Goal: Information Seeking & Learning: Learn about a topic

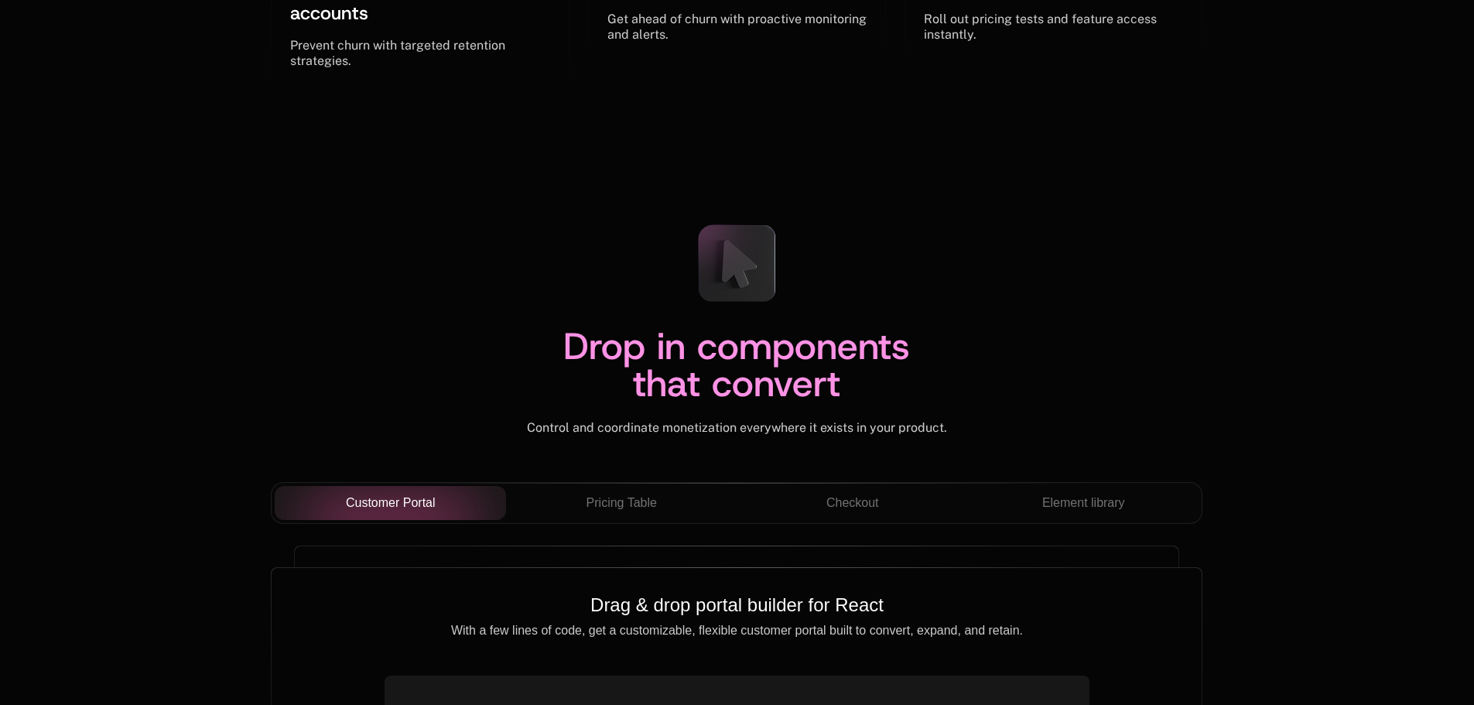
scroll to position [5417, 0]
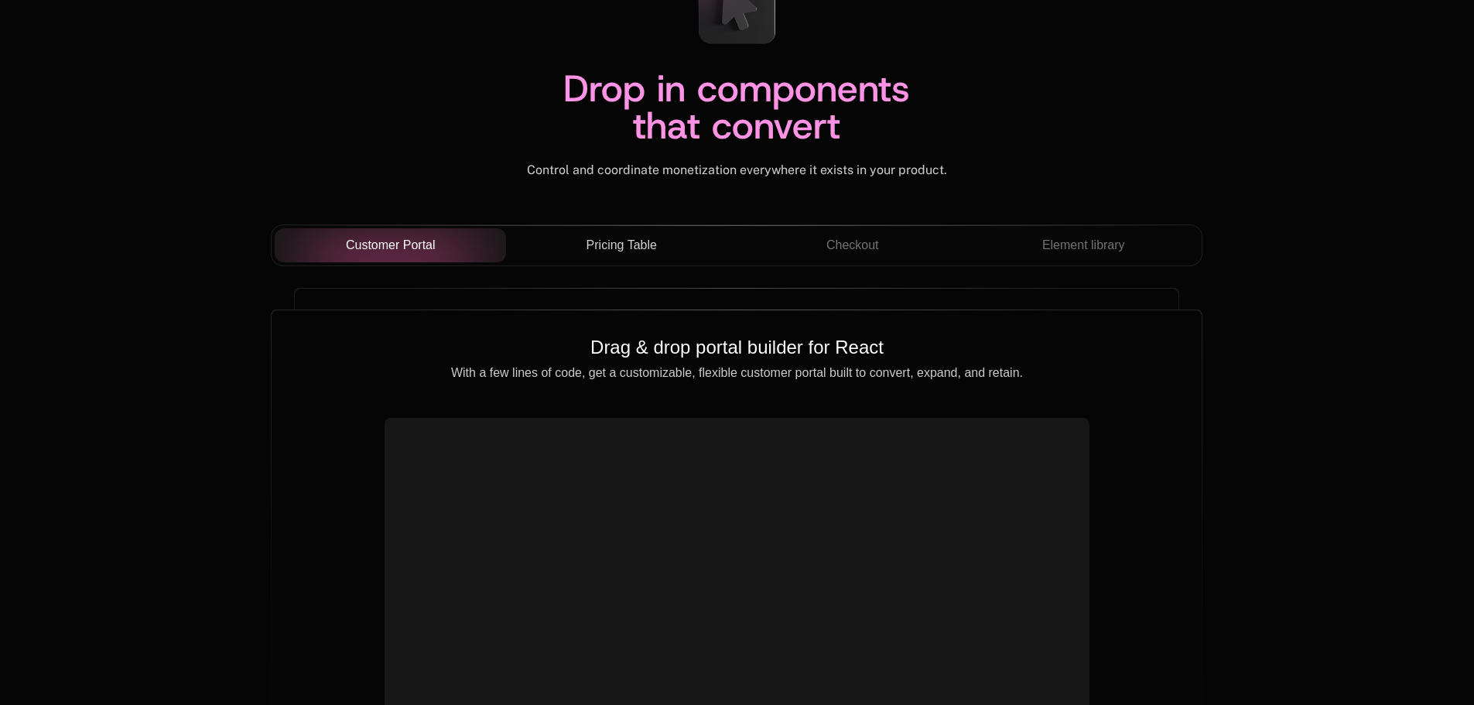
click at [618, 247] on span "Pricing Table" at bounding box center [622, 245] width 70 height 19
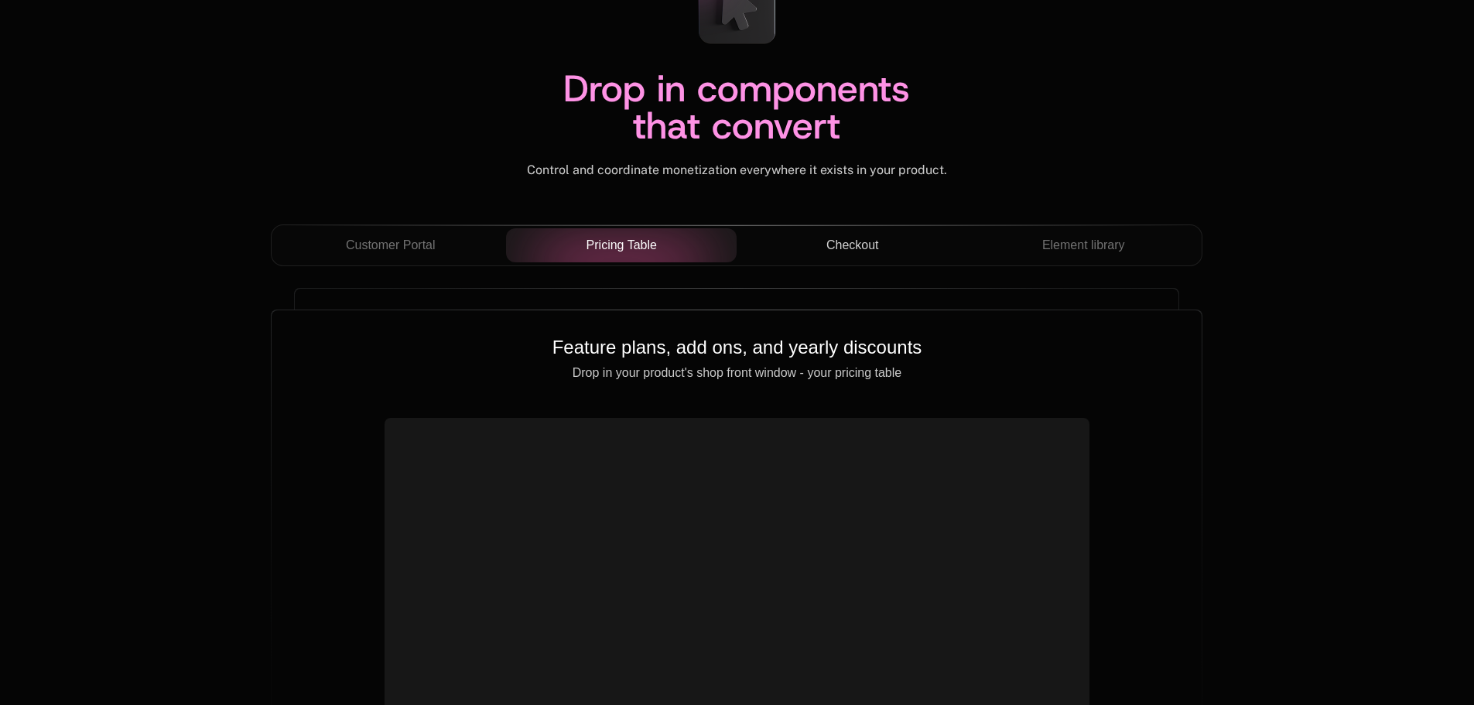
click at [843, 251] on span "Checkout" at bounding box center [852, 245] width 53 height 19
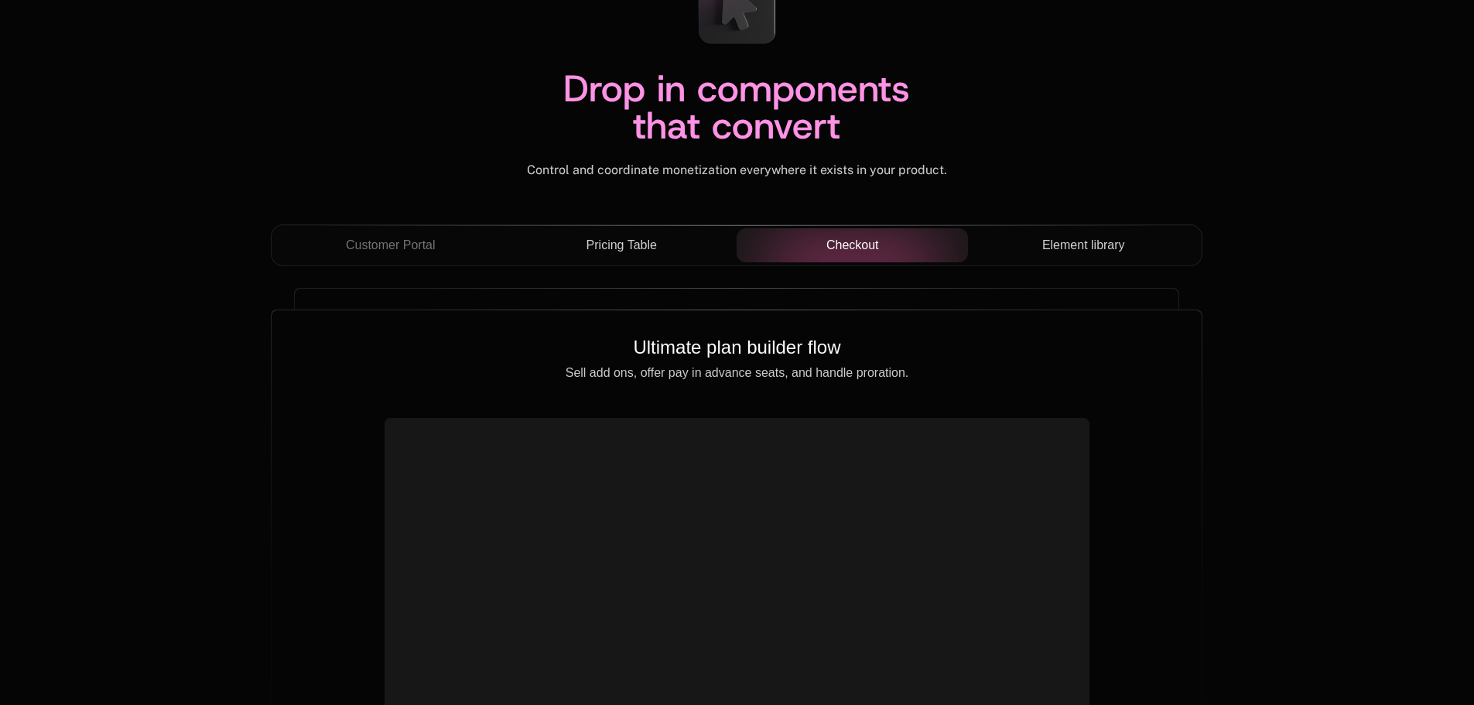
click at [1121, 246] on span "Element library" at bounding box center [1083, 245] width 83 height 19
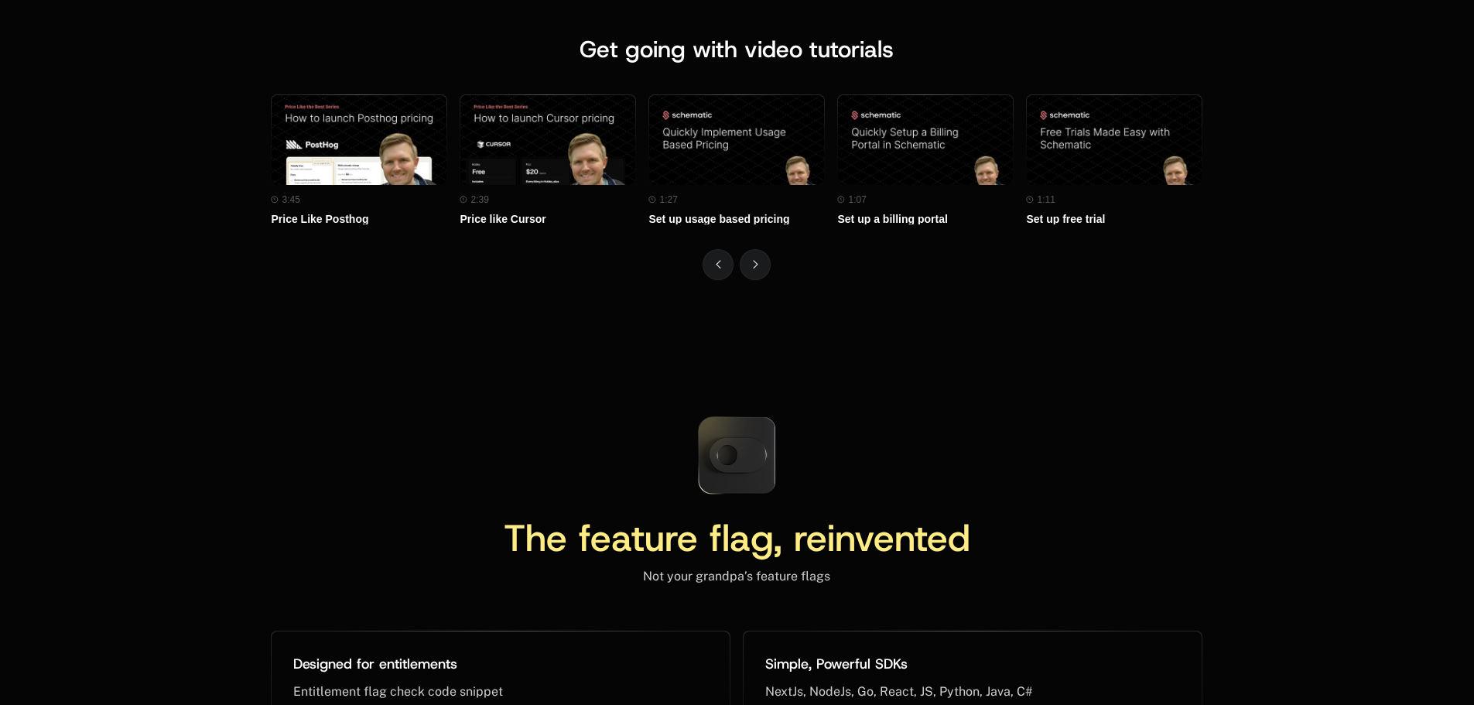
scroll to position [7076, 0]
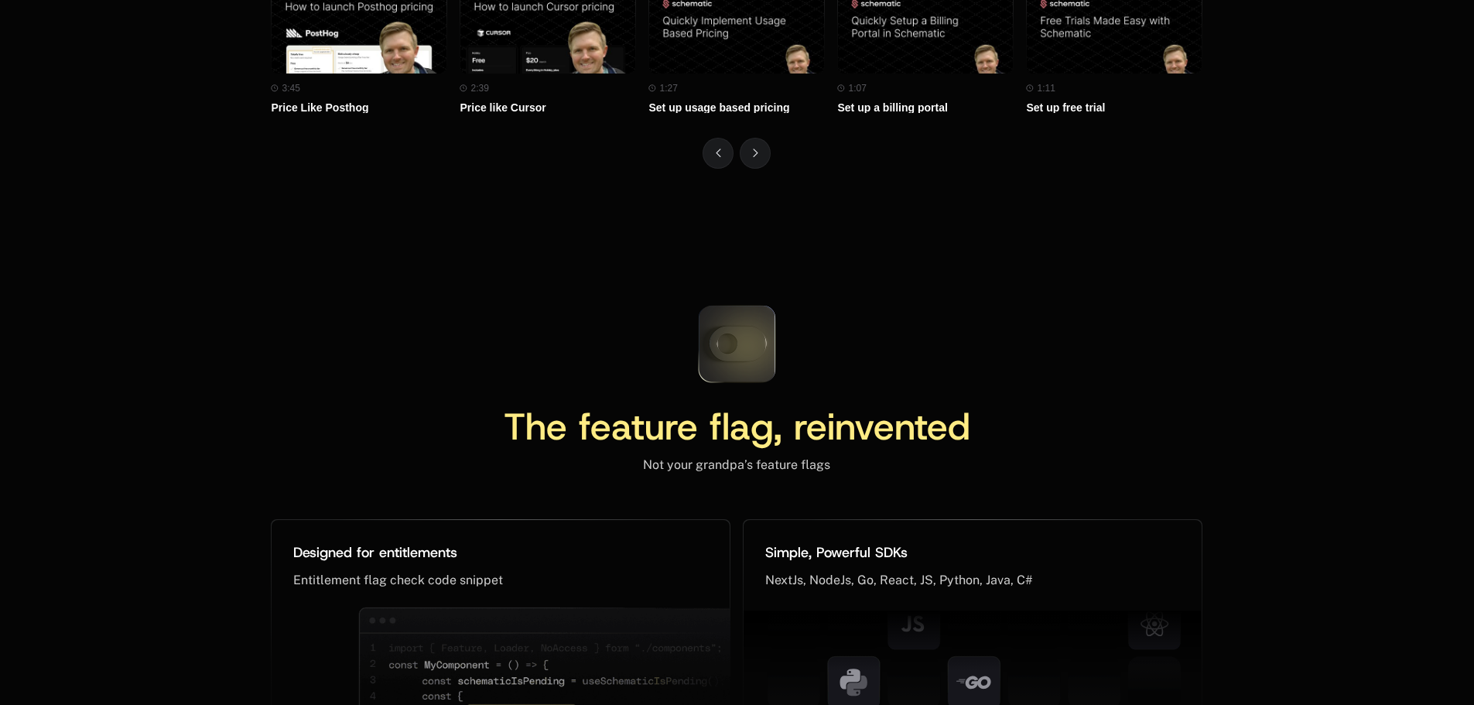
click at [727, 343] on icon at bounding box center [737, 344] width 103 height 103
click at [735, 344] on icon at bounding box center [737, 344] width 103 height 103
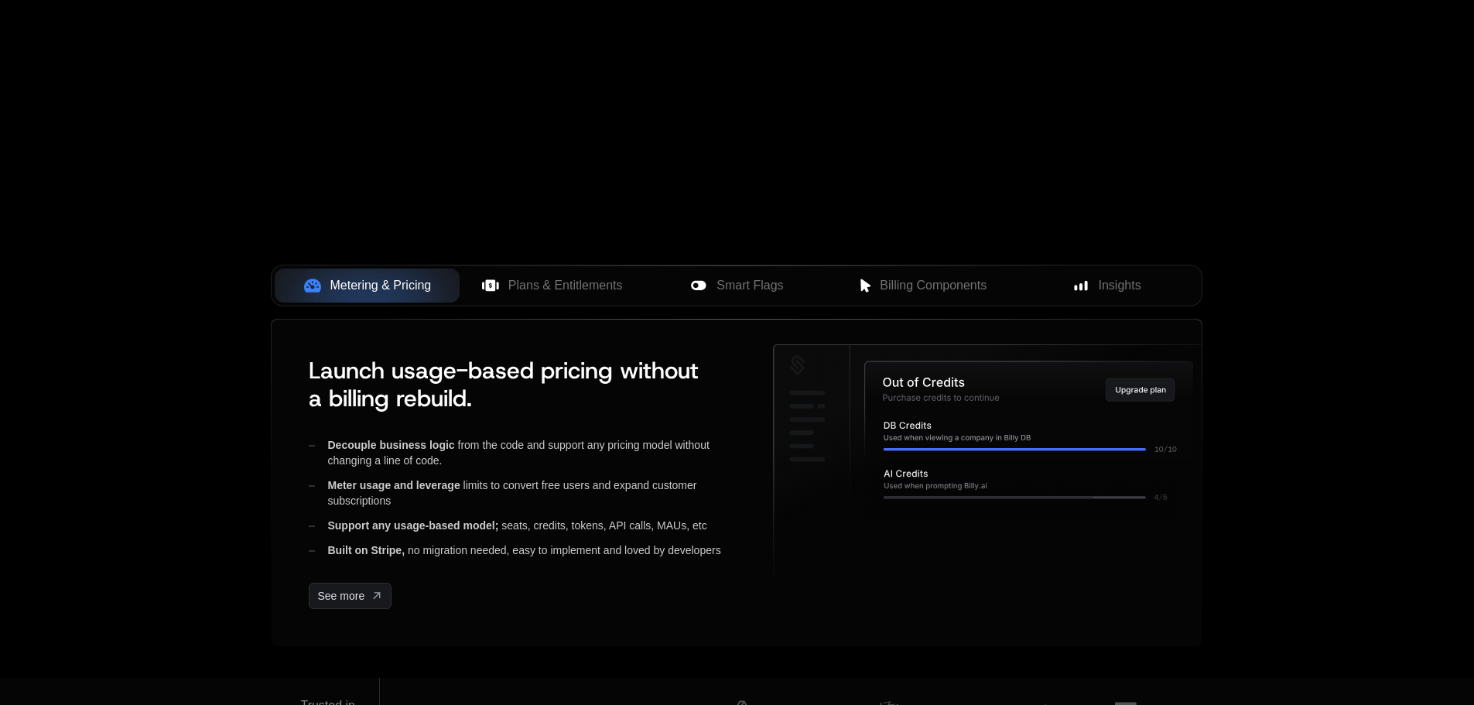
scroll to position [0, 0]
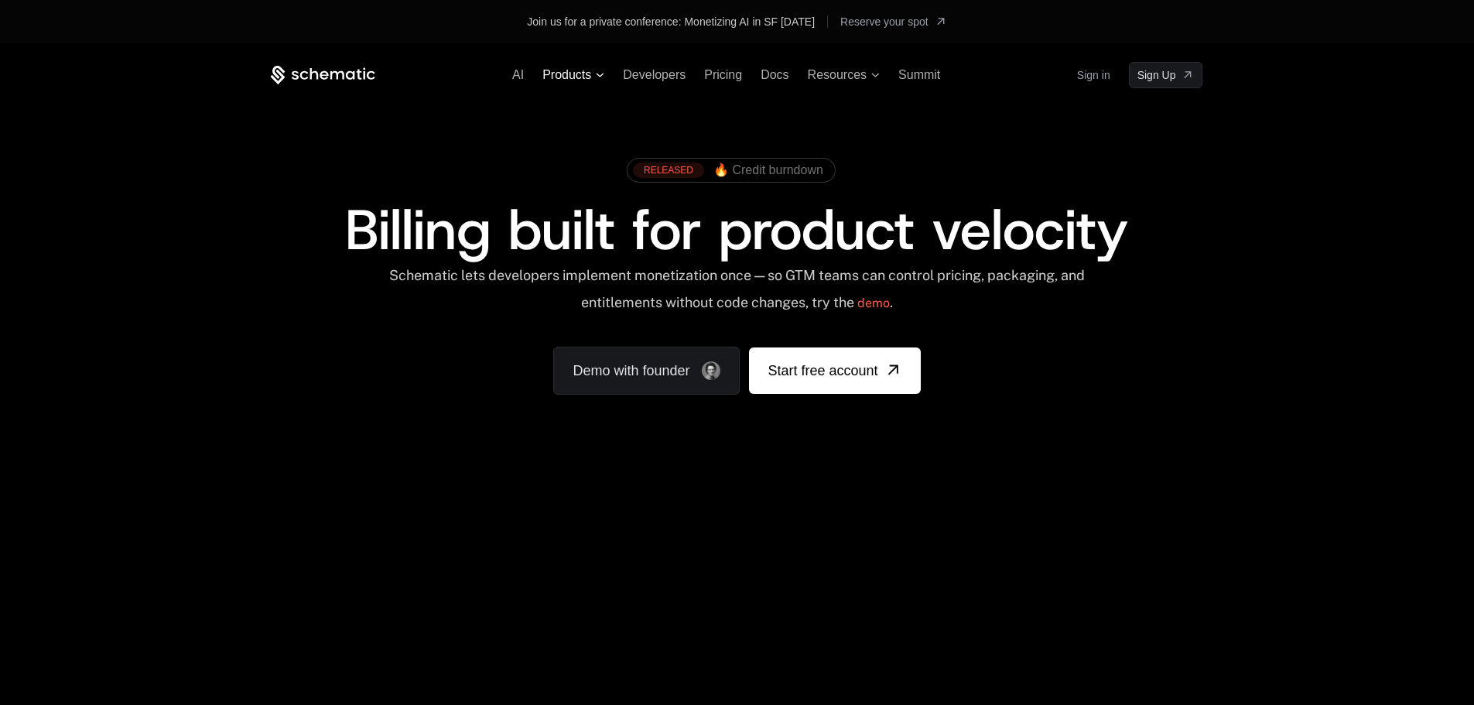
click at [597, 75] on icon at bounding box center [600, 75] width 9 height 5
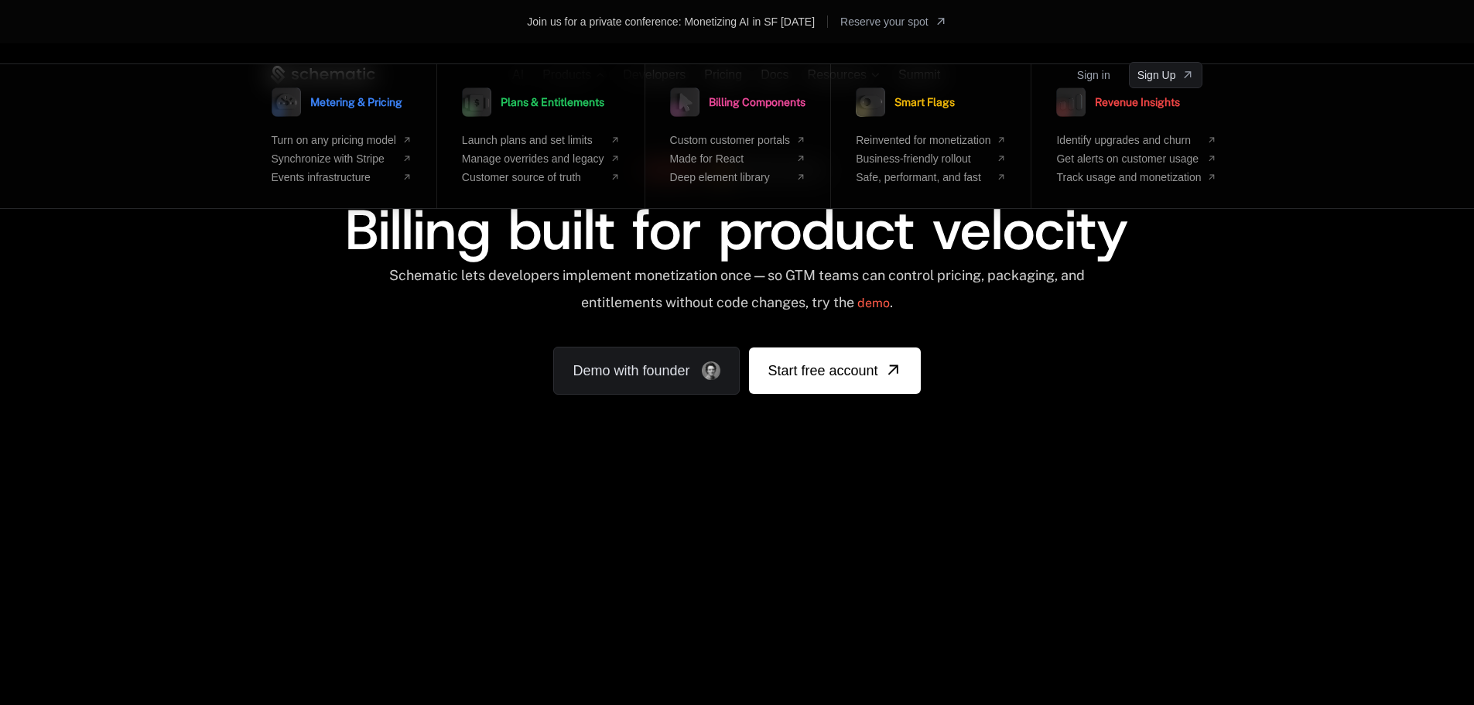
click at [559, 118] on link "Plans & Entitlements" at bounding box center [533, 102] width 142 height 39
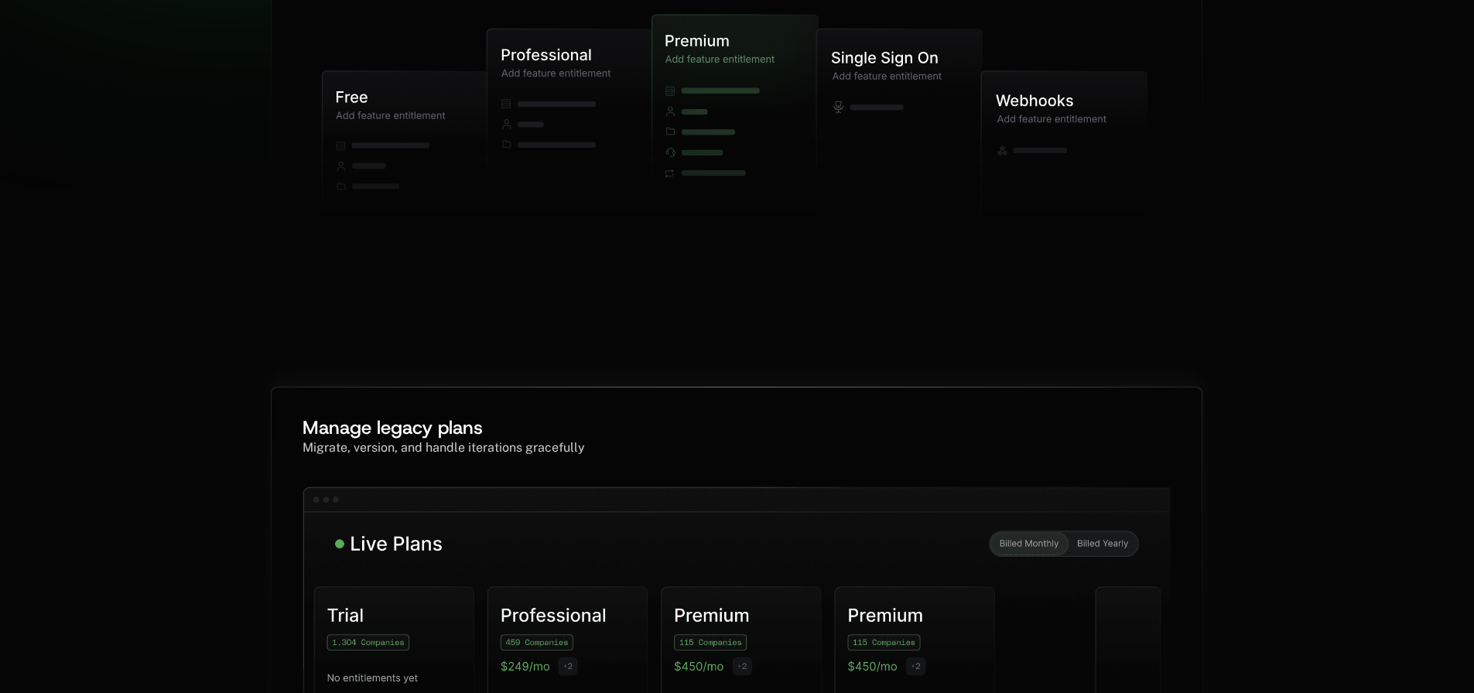
scroll to position [774, 0]
